Goal: Task Accomplishment & Management: Use online tool/utility

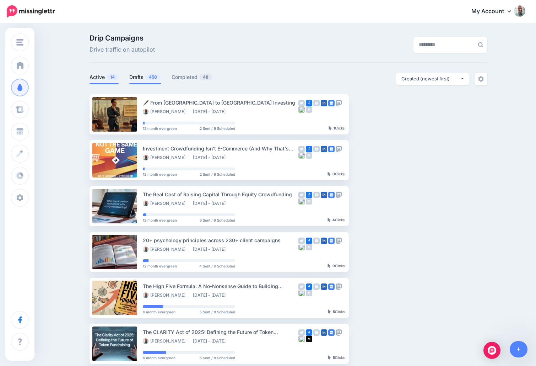
click at [138, 75] on link "Drafts 458" at bounding box center [145, 77] width 32 height 9
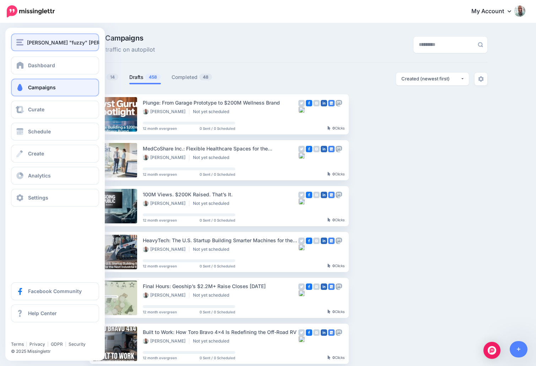
click at [21, 41] on img "button" at bounding box center [19, 42] width 7 height 6
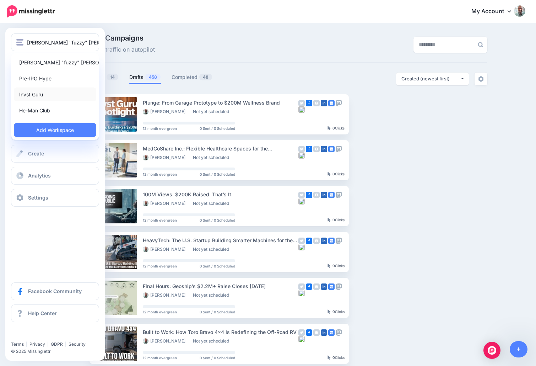
click at [23, 95] on link "Invst Guru" at bounding box center [55, 94] width 82 height 14
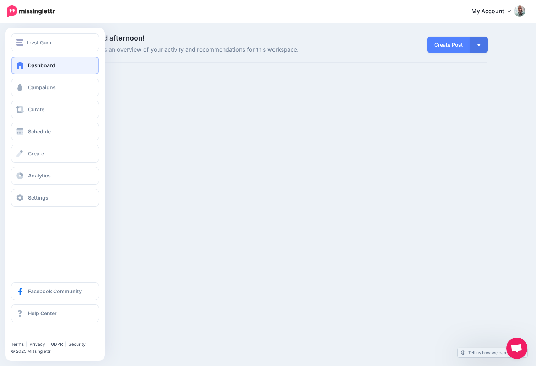
click at [50, 64] on span "Dashboard" at bounding box center [41, 65] width 27 height 6
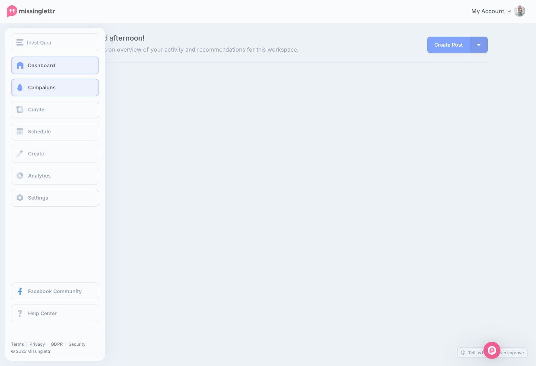
click at [23, 85] on span at bounding box center [19, 87] width 9 height 7
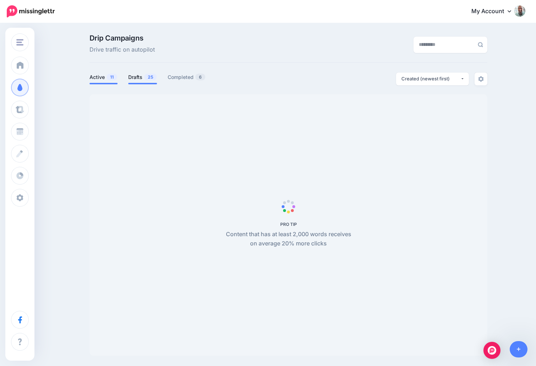
click at [133, 76] on link "Drafts 25" at bounding box center [142, 77] width 29 height 9
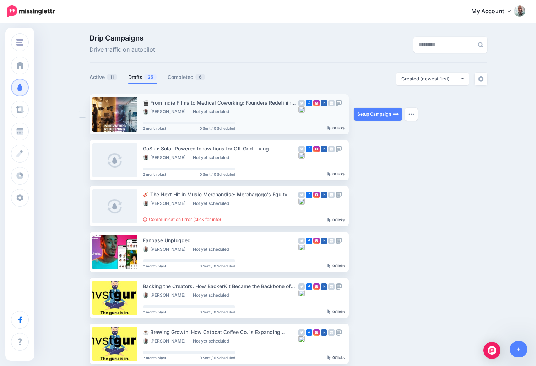
click at [183, 103] on div "🎬 From Indie Films to Medical Coworking: Founders Redefining Industries)" at bounding box center [221, 102] width 156 height 8
click at [365, 113] on link "Setup Campaign" at bounding box center [378, 114] width 48 height 13
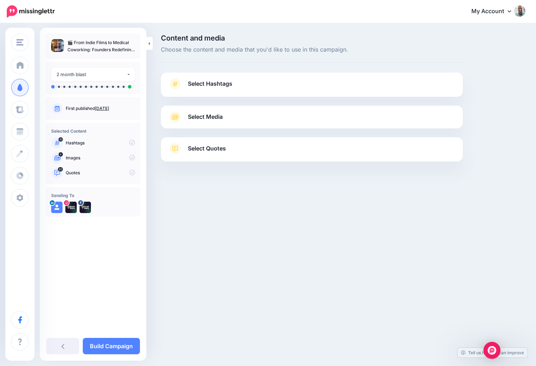
click at [229, 97] on div at bounding box center [312, 101] width 302 height 9
click at [226, 87] on span "Select Hashtags" at bounding box center [210, 84] width 44 height 10
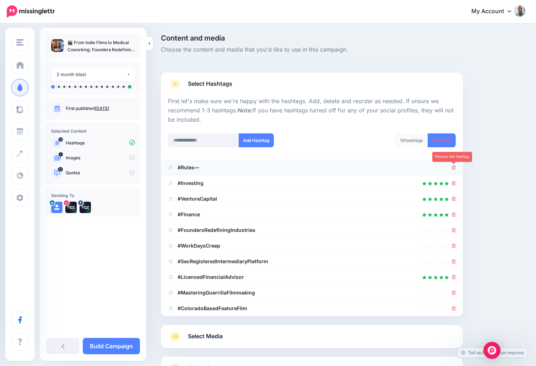
click at [454, 165] on link at bounding box center [454, 167] width 4 height 6
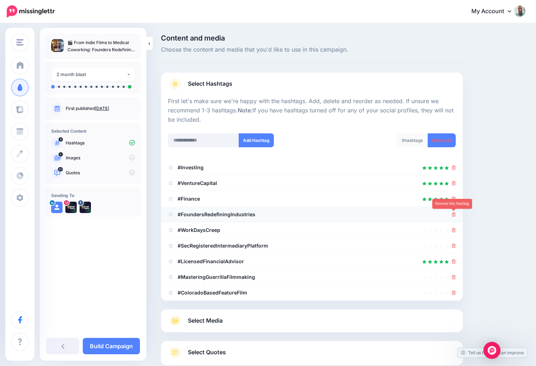
click at [453, 216] on icon at bounding box center [454, 214] width 4 height 4
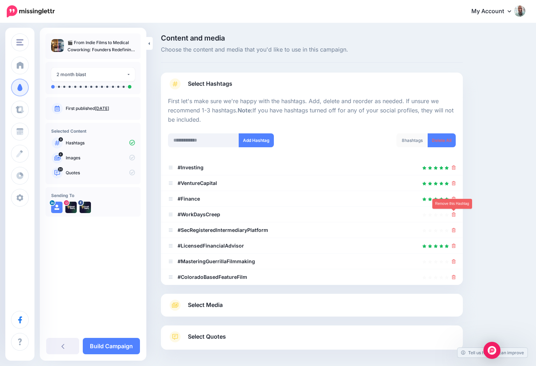
click at [453, 216] on icon at bounding box center [454, 214] width 4 height 4
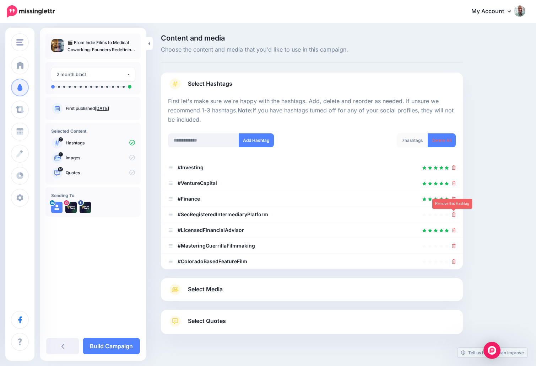
click at [453, 216] on icon at bounding box center [454, 214] width 4 height 4
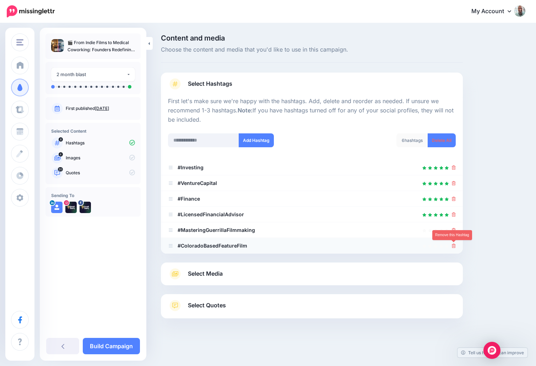
click at [455, 246] on icon at bounding box center [454, 245] width 4 height 4
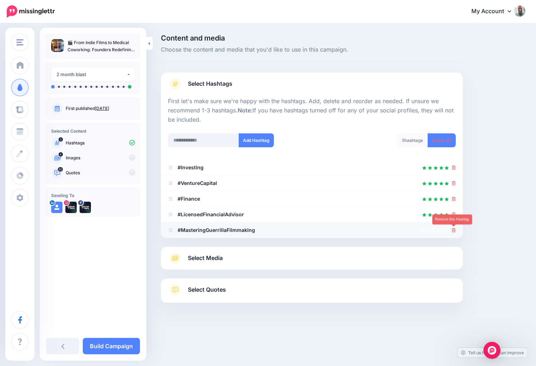
click at [454, 232] on link at bounding box center [454, 230] width 4 height 6
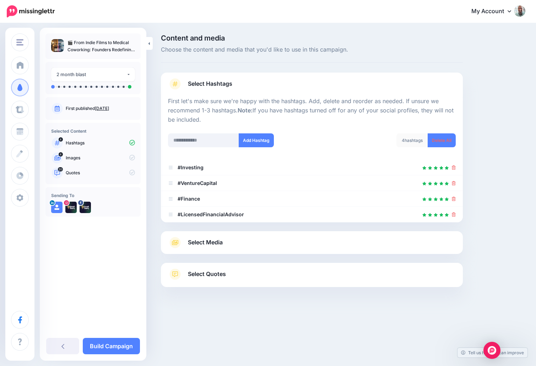
click at [218, 246] on span "Select Media" at bounding box center [205, 242] width 35 height 10
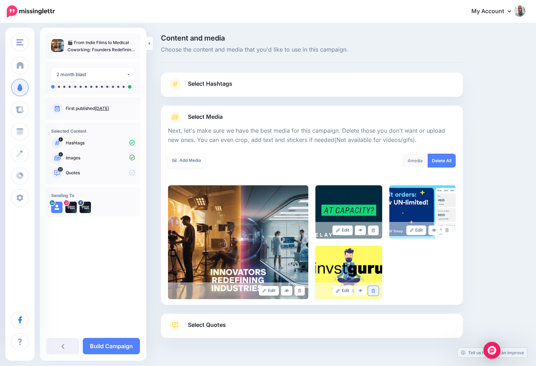
click at [372, 289] on icon at bounding box center [373, 291] width 3 height 4
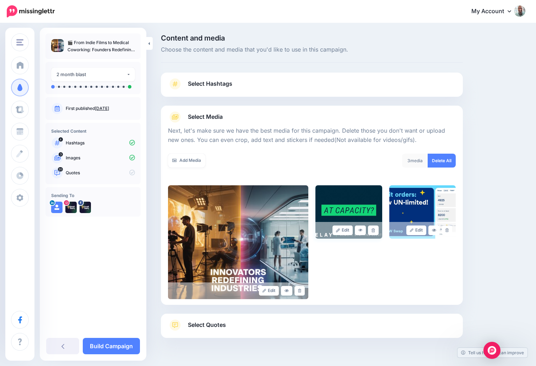
click at [376, 223] on div "Edit" at bounding box center [349, 230] width 67 height 17
click at [374, 227] on link at bounding box center [373, 230] width 10 height 10
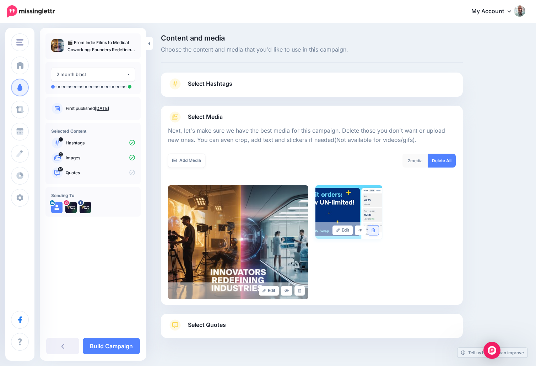
click at [377, 229] on link at bounding box center [373, 230] width 10 height 10
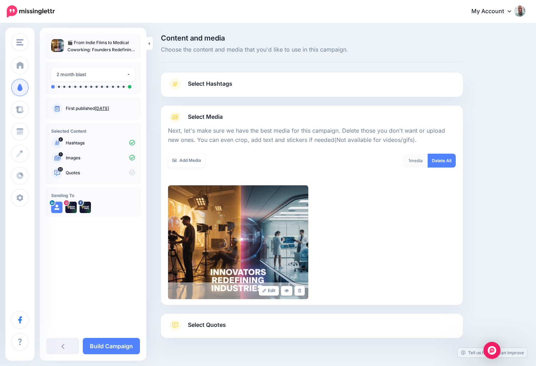
click at [202, 326] on span "Select Quotes" at bounding box center [207, 325] width 38 height 10
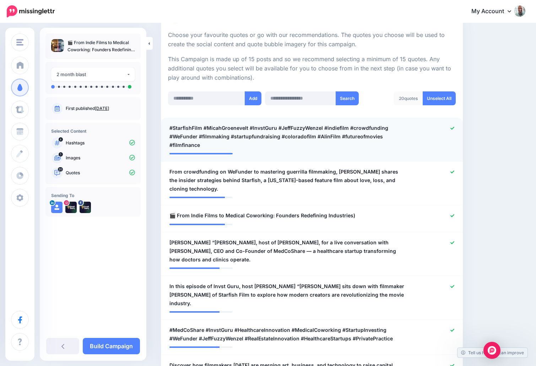
scroll to position [134, 0]
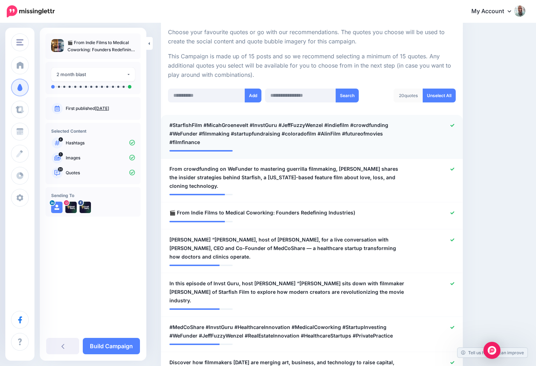
click at [452, 126] on icon at bounding box center [453, 125] width 4 height 3
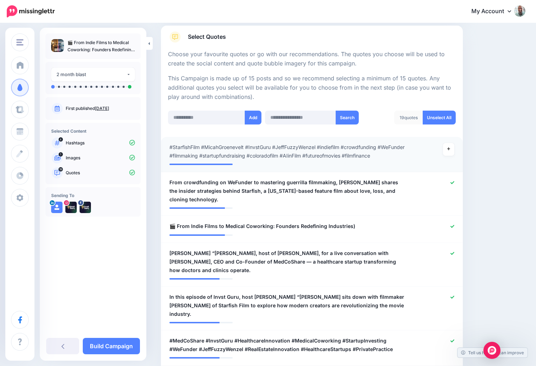
scroll to position [8, 0]
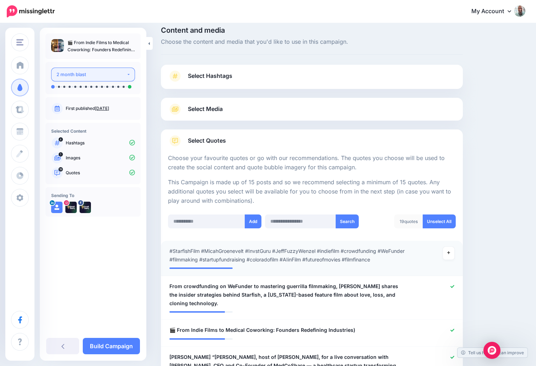
click at [95, 76] on div "2 month blast" at bounding box center [92, 74] width 70 height 8
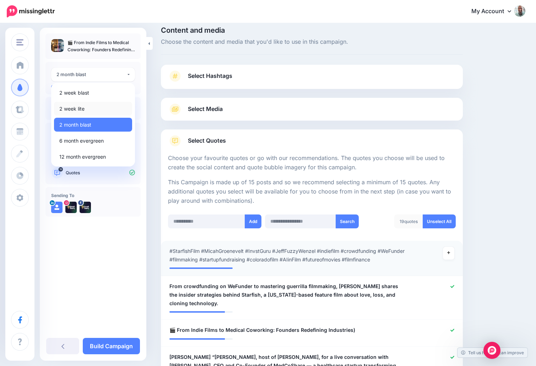
click at [77, 106] on span "2 week lite" at bounding box center [71, 109] width 25 height 9
select select "******"
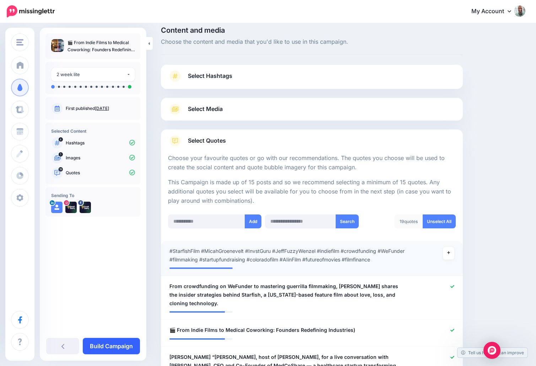
click at [107, 347] on link "Build Campaign" at bounding box center [111, 346] width 57 height 16
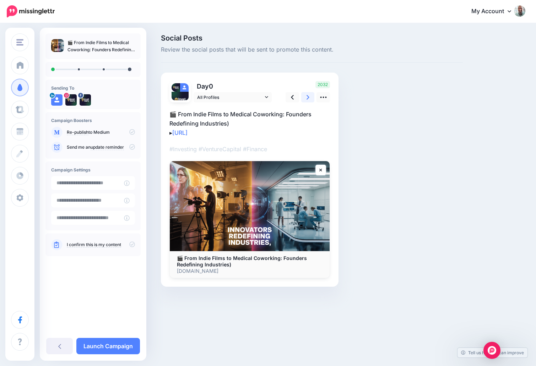
click at [305, 98] on link at bounding box center [308, 97] width 14 height 10
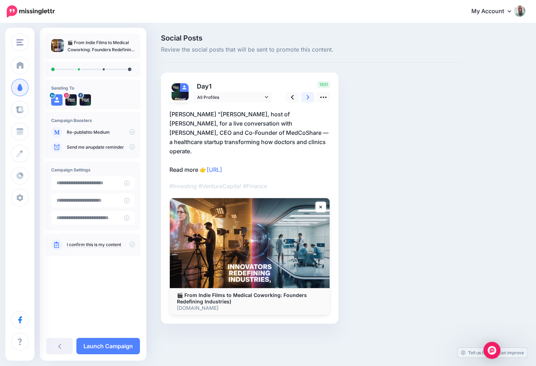
click at [305, 98] on link at bounding box center [308, 97] width 14 height 10
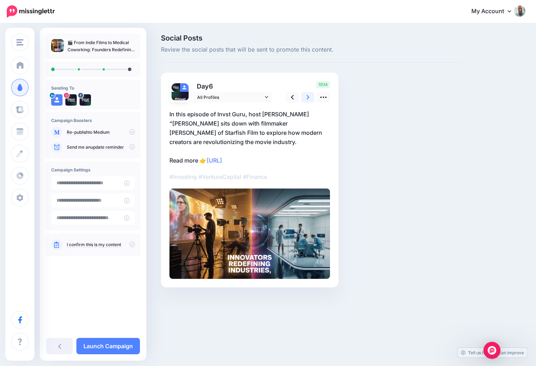
click at [305, 98] on link at bounding box center [308, 97] width 14 height 10
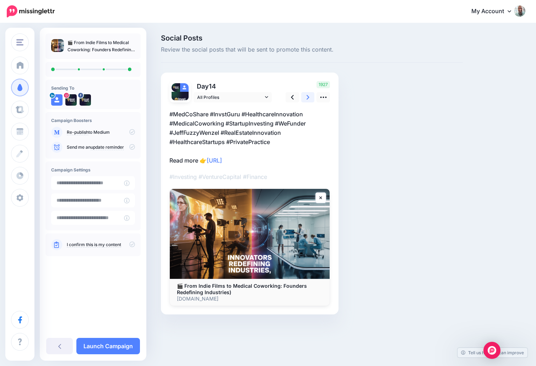
click at [305, 98] on link at bounding box center [308, 97] width 14 height 10
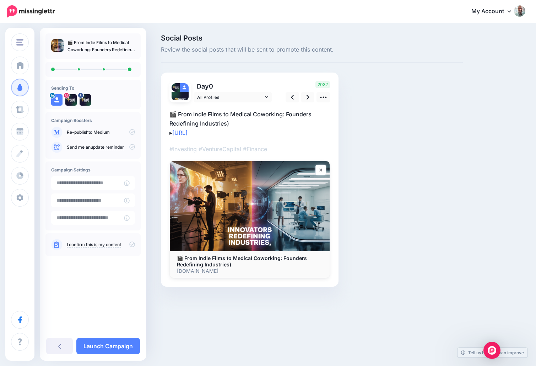
click at [130, 243] on icon at bounding box center [132, 244] width 6 height 6
click at [107, 346] on link "Launch Campaign" at bounding box center [108, 346] width 64 height 16
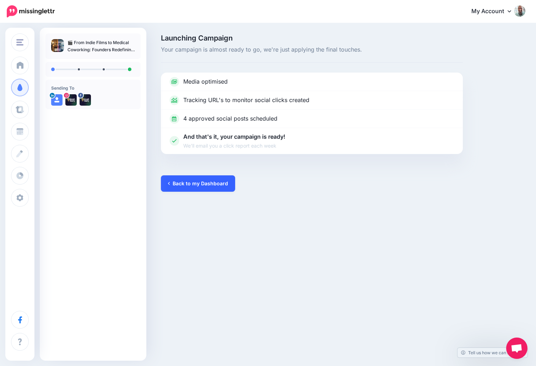
click at [182, 177] on link "Back to my Dashboard" at bounding box center [198, 183] width 74 height 16
